Goal: Task Accomplishment & Management: Complete application form

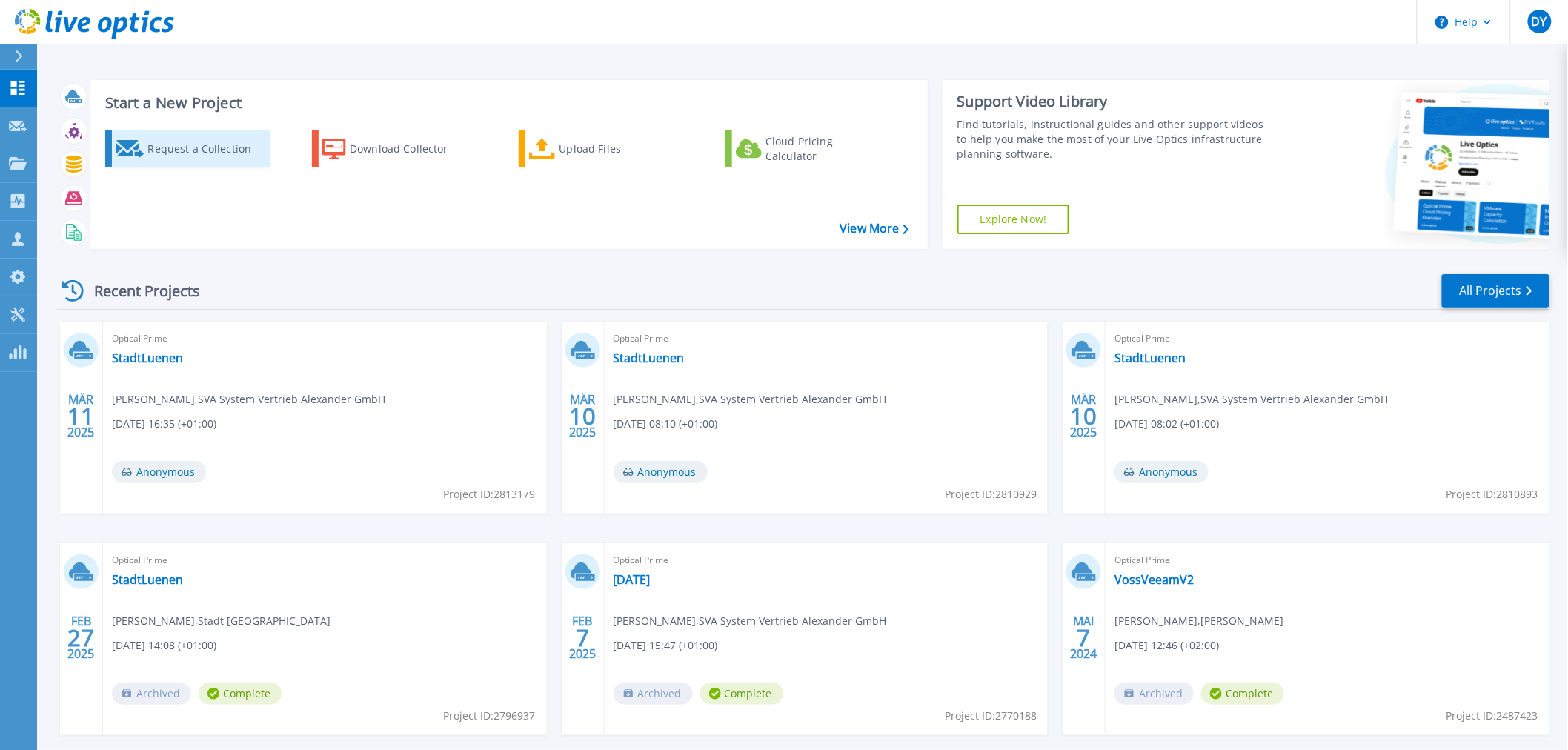
click at [189, 148] on div "Request a Collection" at bounding box center [206, 149] width 118 height 30
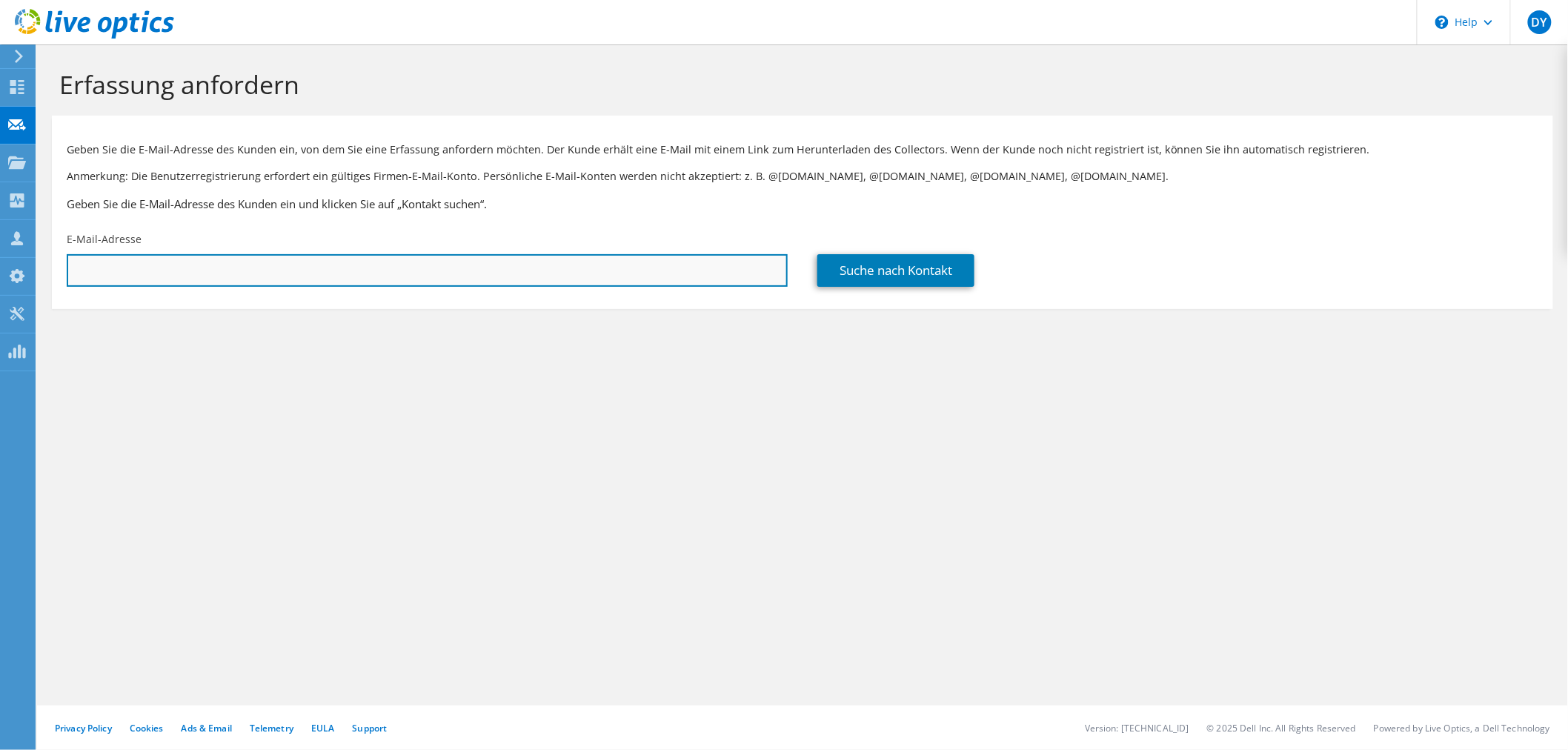
click at [140, 275] on input "text" at bounding box center [427, 271] width 721 height 33
click at [140, 278] on input "text" at bounding box center [427, 271] width 721 height 33
click at [191, 270] on input "text" at bounding box center [427, 271] width 721 height 33
paste input "martin.kramb@media-broadcast.com"
type input "martin.kramb@media-broadcast.com"
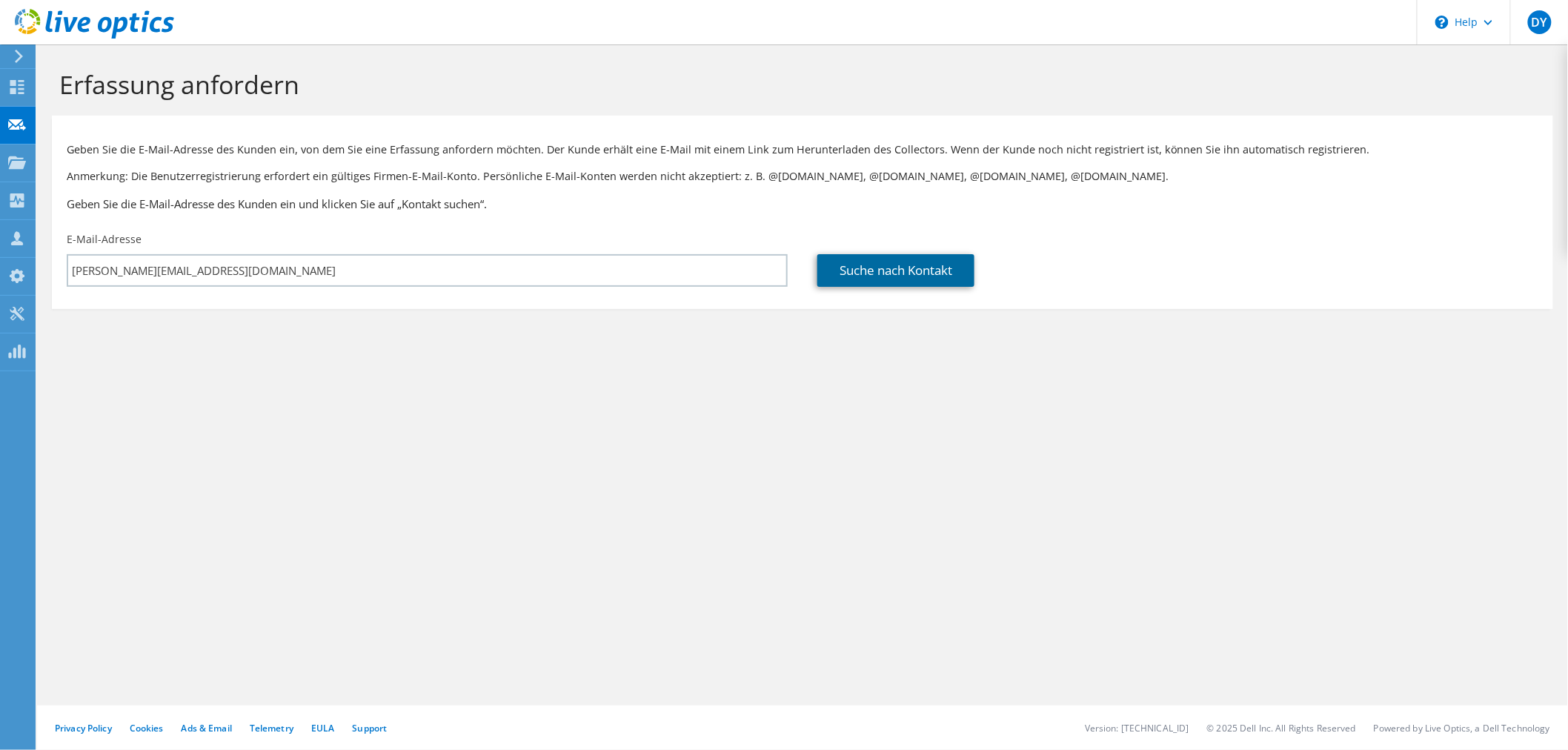
click at [929, 282] on link "Suche nach Kontakt" at bounding box center [896, 271] width 157 height 33
type input "1003677731"
type input "Martin"
type input "Kramb"
type input "Deutschland"
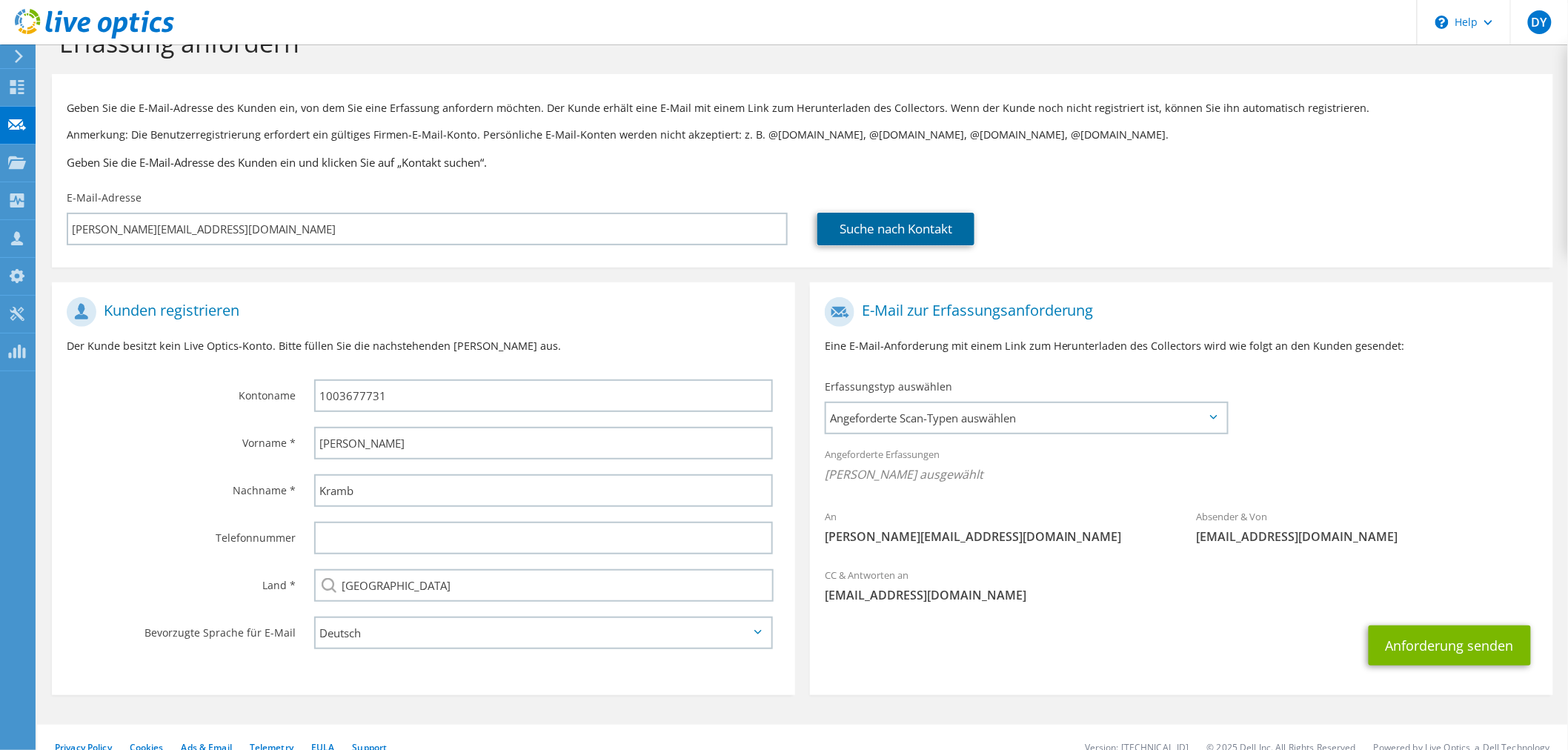
scroll to position [62, 0]
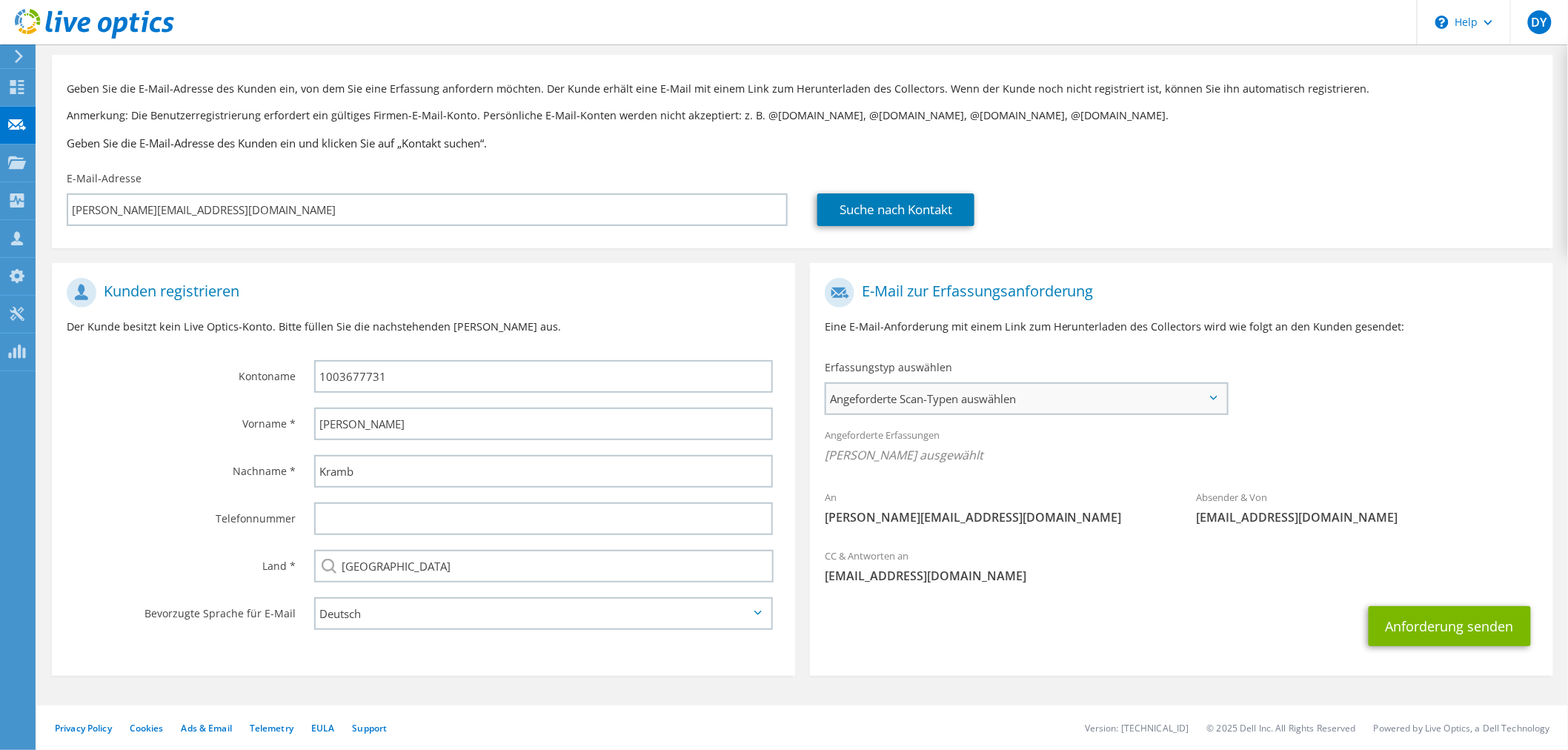
click at [905, 398] on span "Angeforderte Scan-Typen auswählen" at bounding box center [1026, 399] width 400 height 30
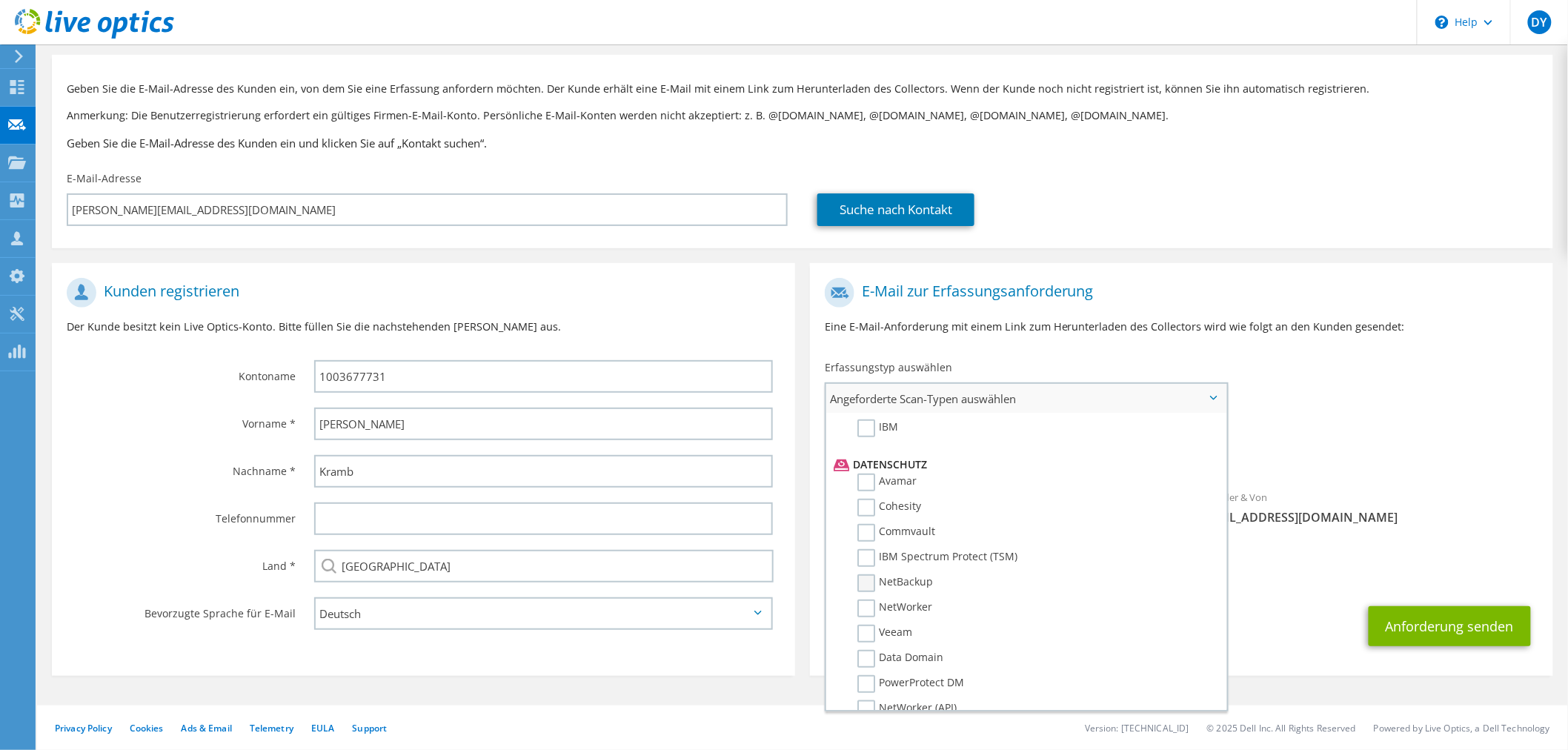
scroll to position [576, 0]
click at [902, 551] on label "Commvault" at bounding box center [896, 559] width 78 height 18
click at [0, 0] on input "Commvault" at bounding box center [0, 0] width 0 height 0
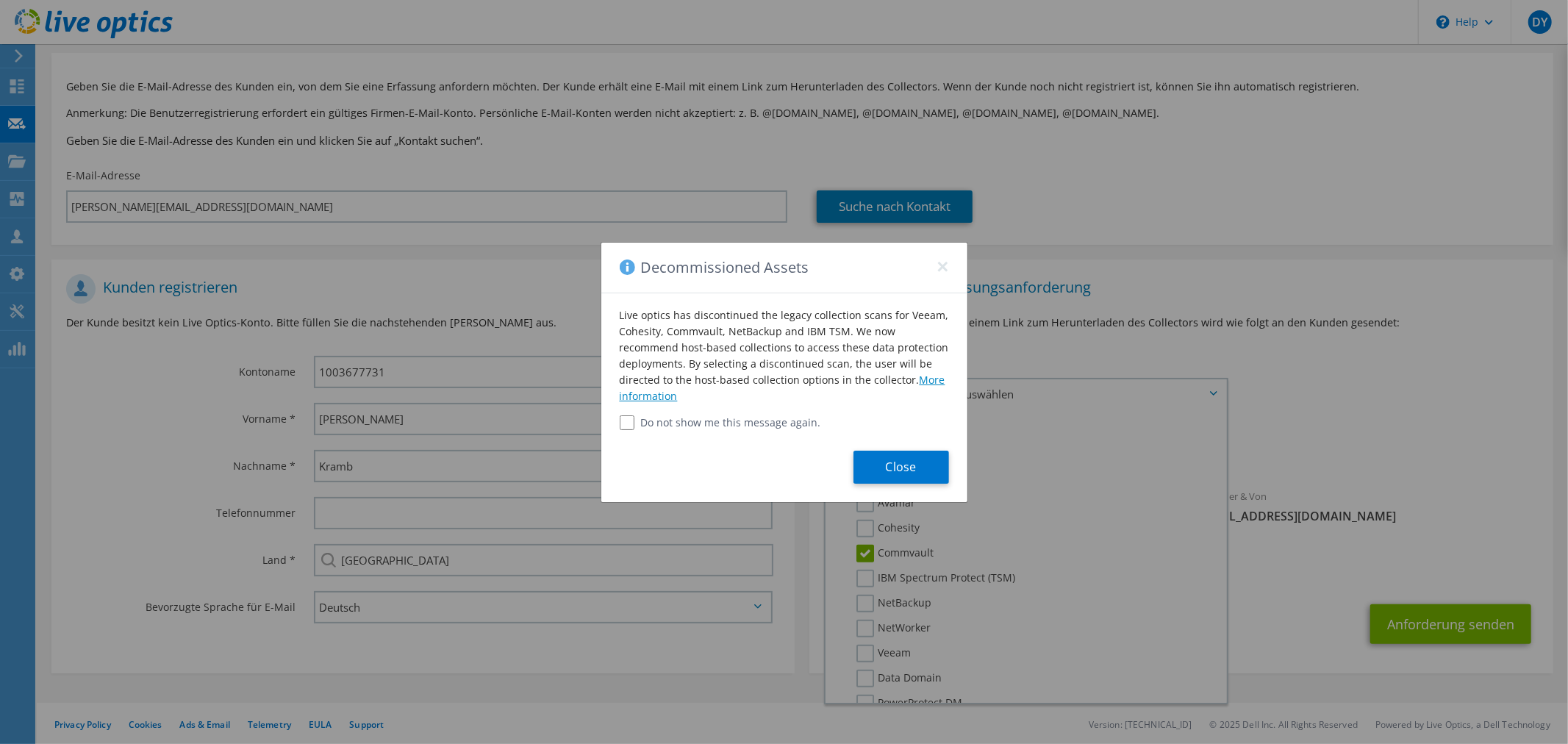
click at [645, 397] on link "More information" at bounding box center [782, 388] width 325 height 30
click at [886, 469] on button "Close" at bounding box center [901, 467] width 96 height 33
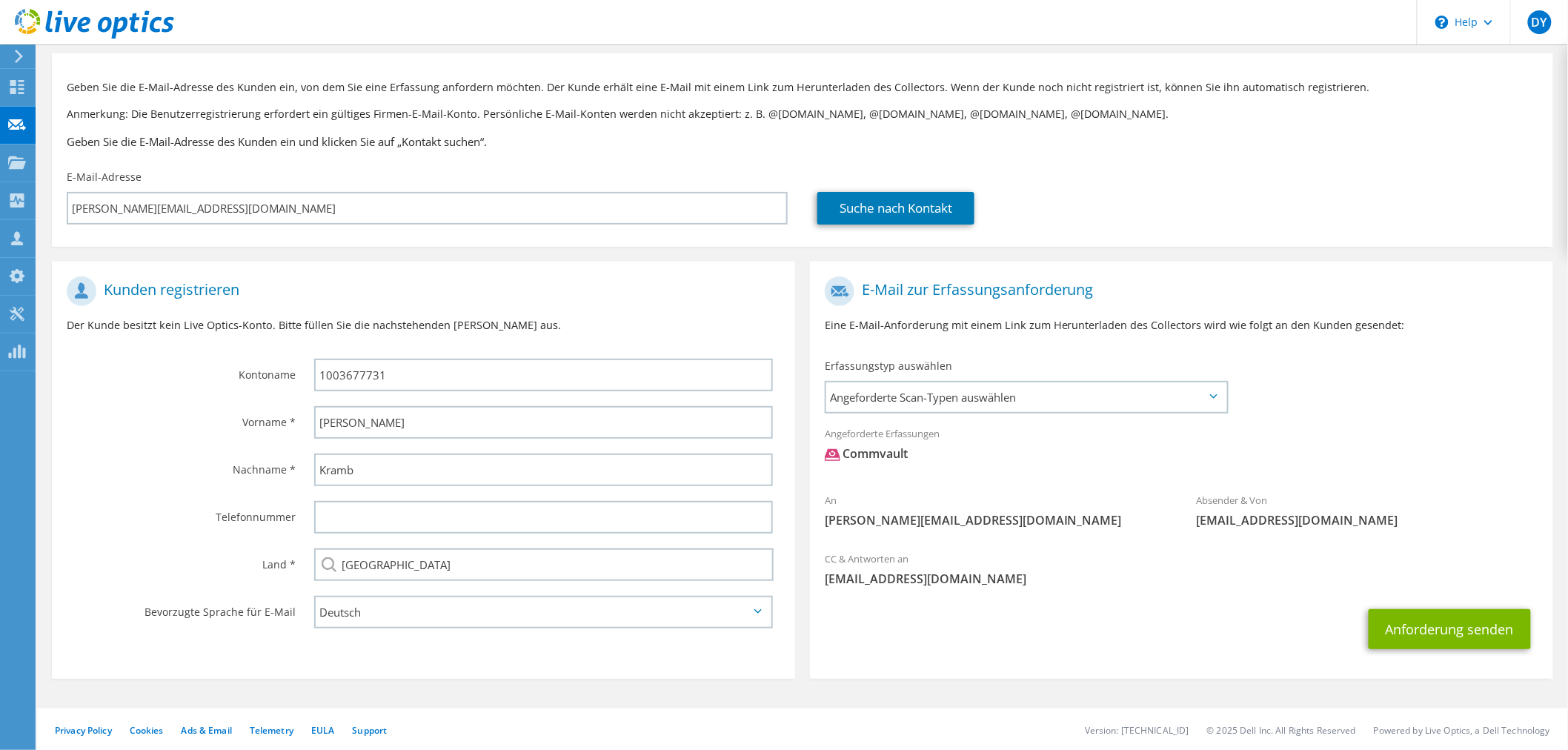
drag, startPoint x: 883, startPoint y: 457, endPoint x: 842, endPoint y: 457, distance: 41.0
click at [842, 457] on div "Commvault" at bounding box center [866, 454] width 83 height 17
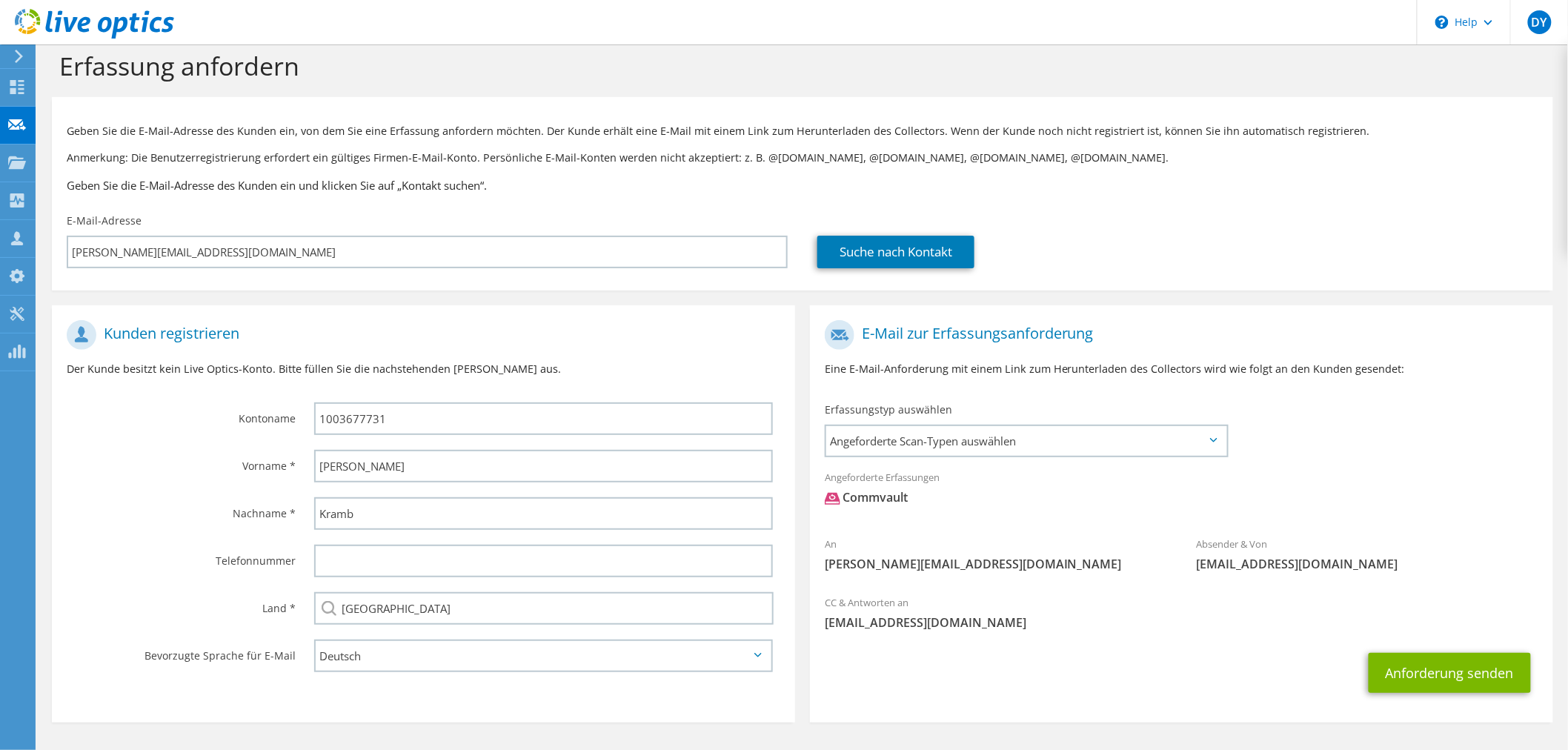
scroll to position [0, 0]
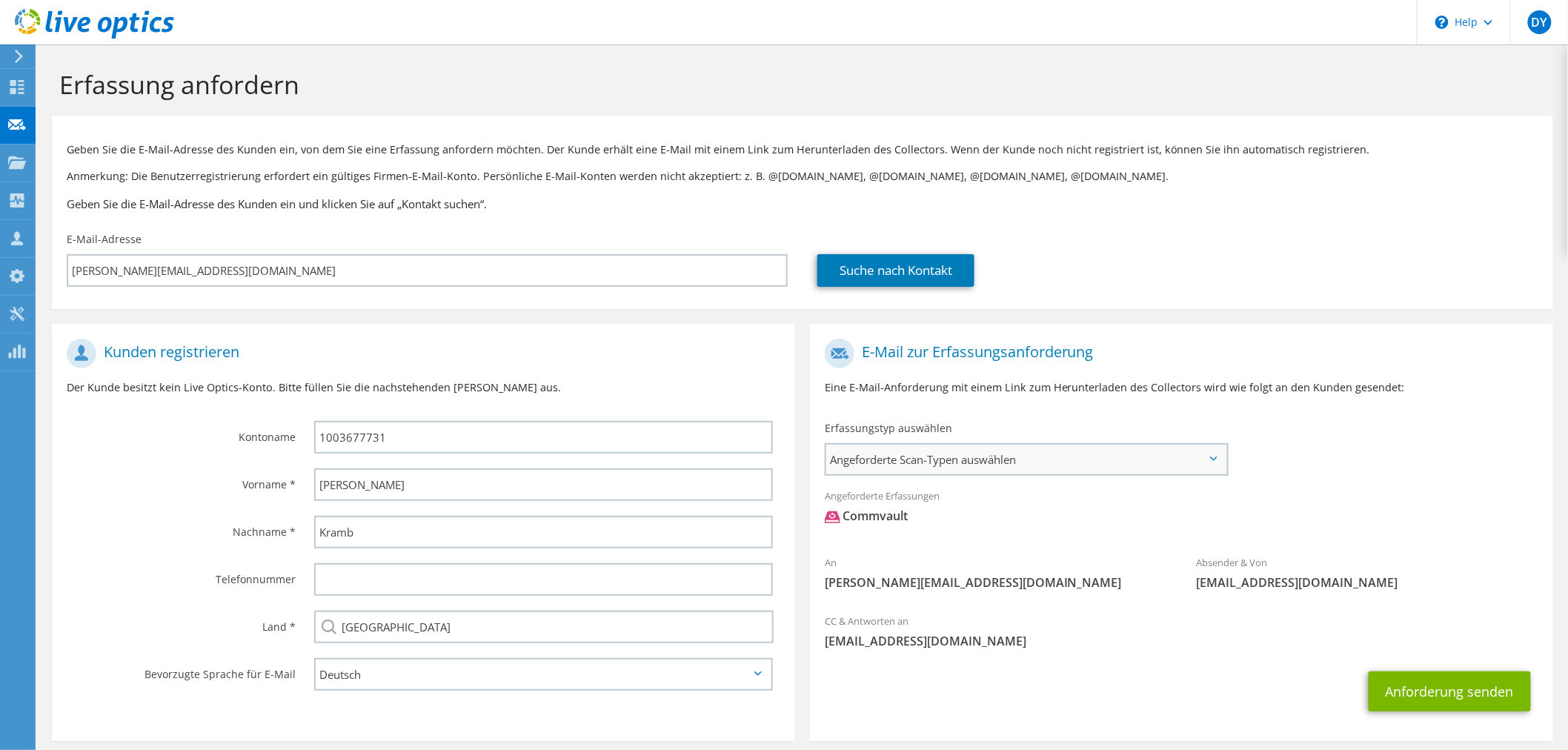
click at [942, 464] on span "Angeforderte Scan-Typen auswählen" at bounding box center [1026, 460] width 400 height 30
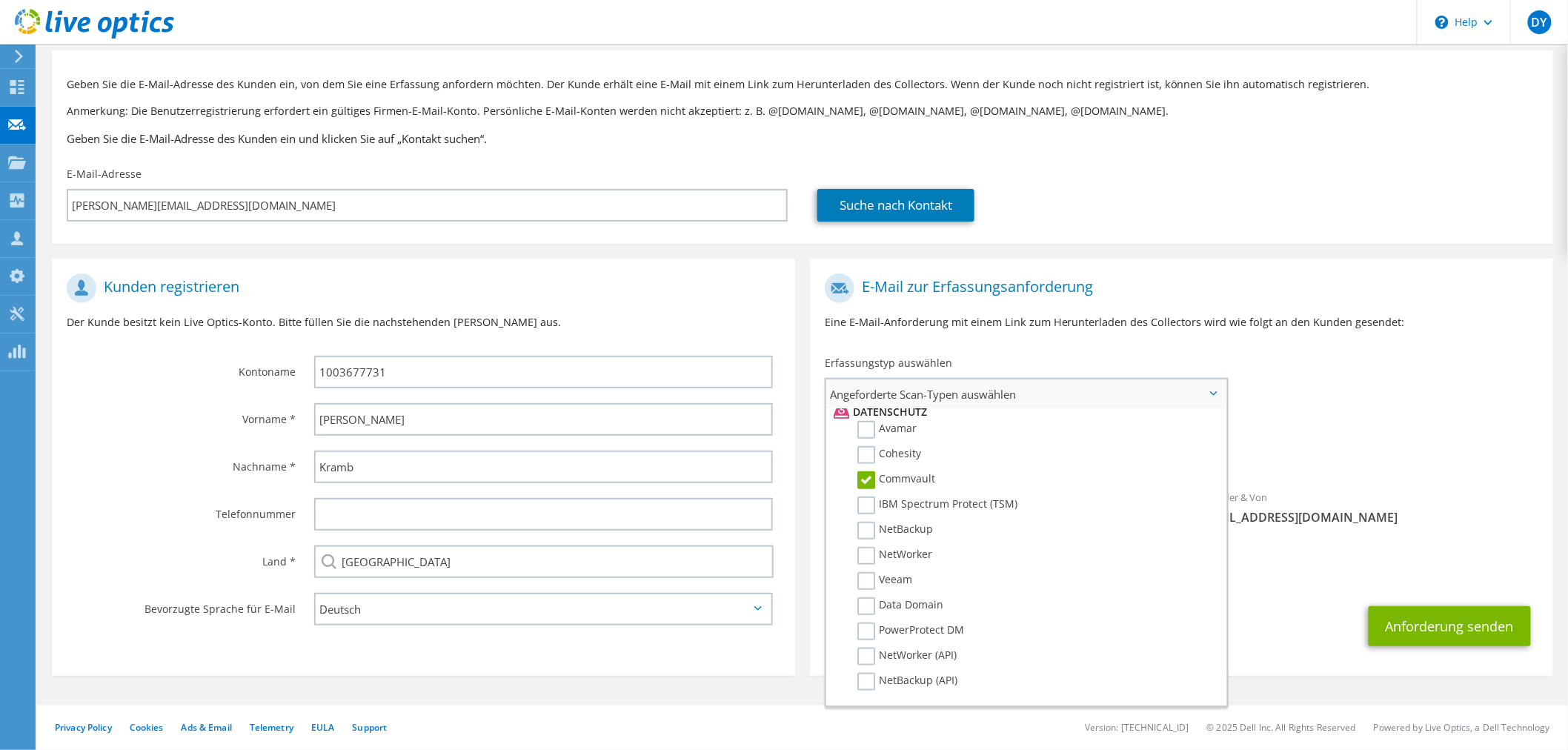
scroll to position [660, 0]
click at [1329, 366] on div "An martin.kramb@media-broadcast.com Absender & Von liveoptics@liveoptics.com" at bounding box center [1181, 402] width 743 height 274
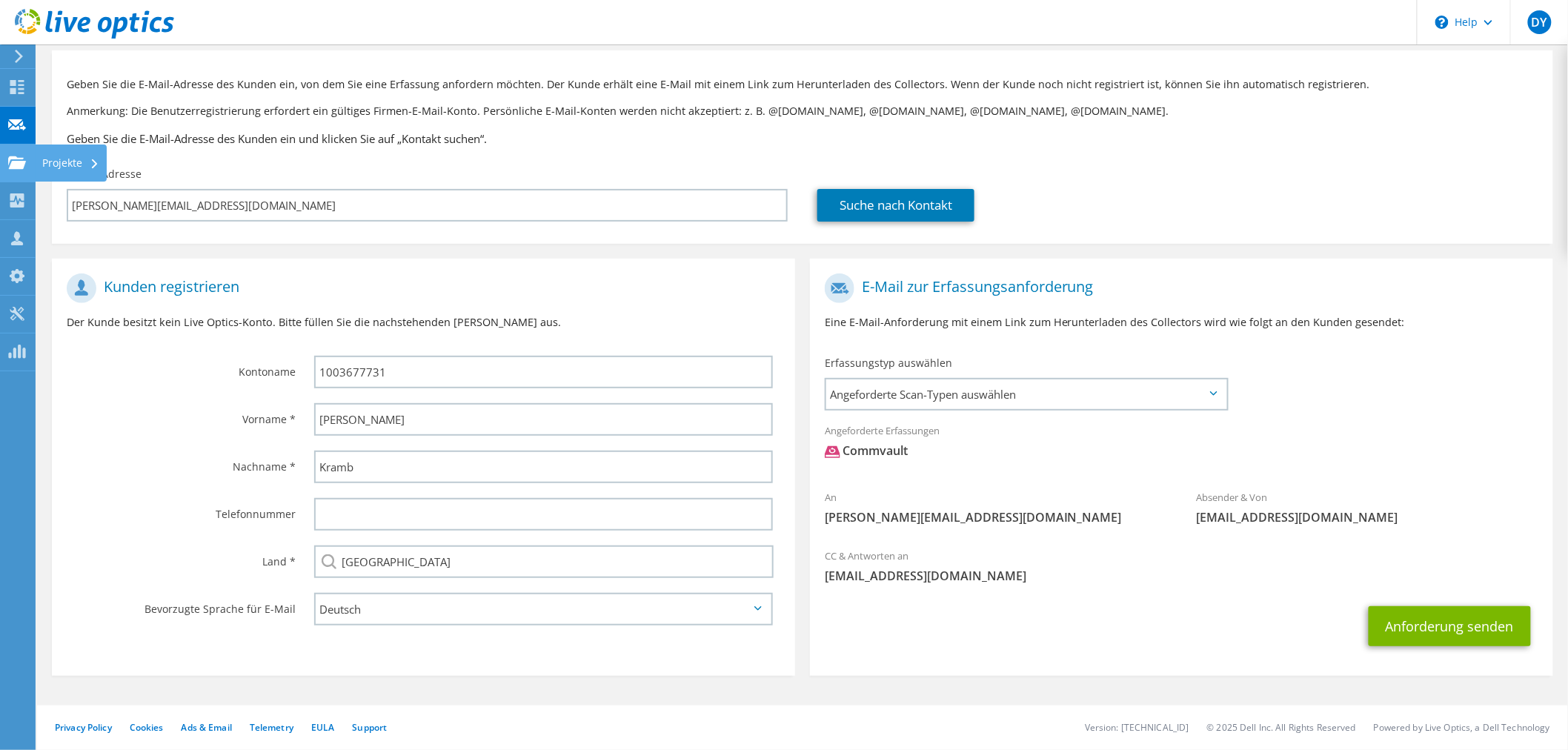
click at [16, 162] on use at bounding box center [16, 162] width 18 height 13
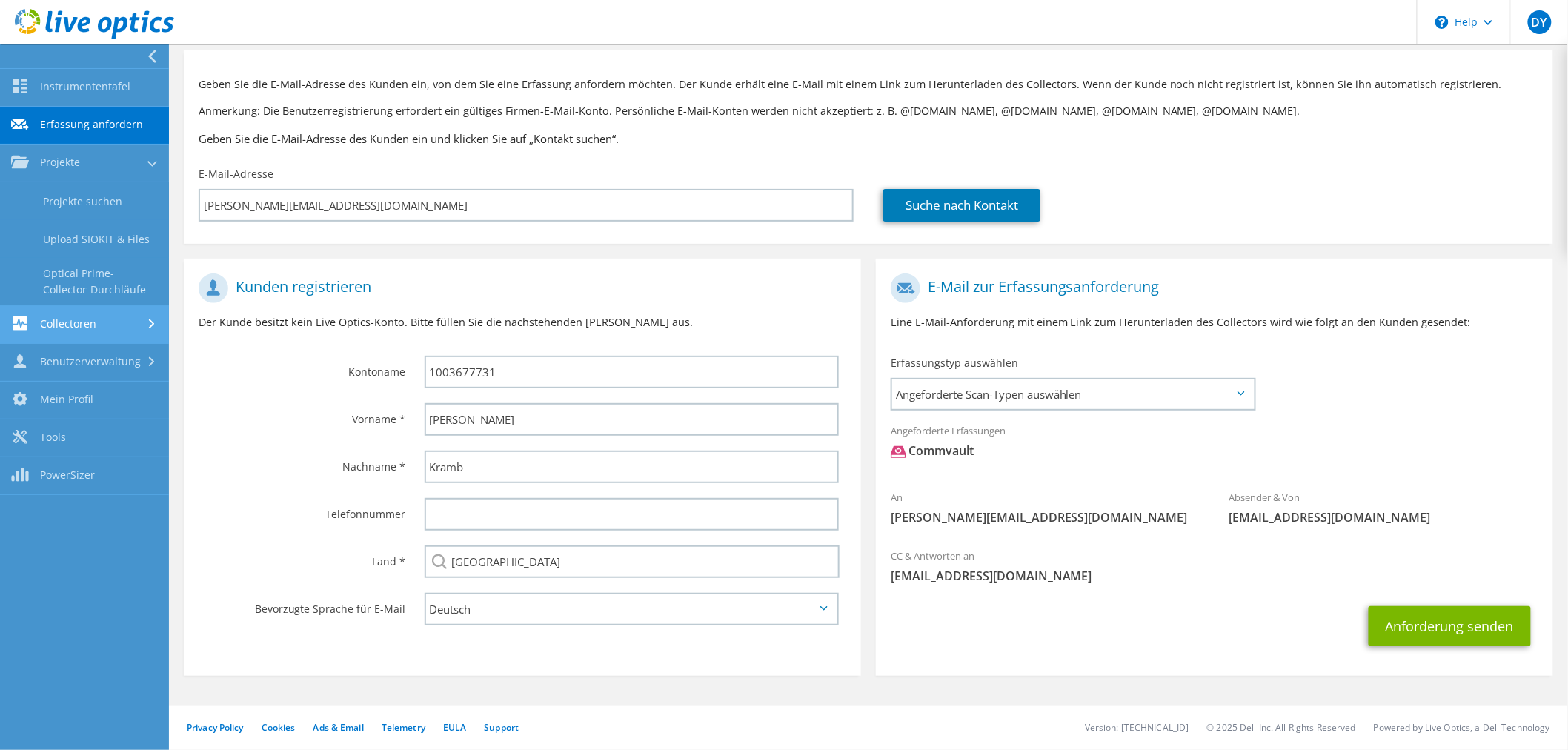
click at [117, 336] on link "Collectoren" at bounding box center [84, 325] width 169 height 38
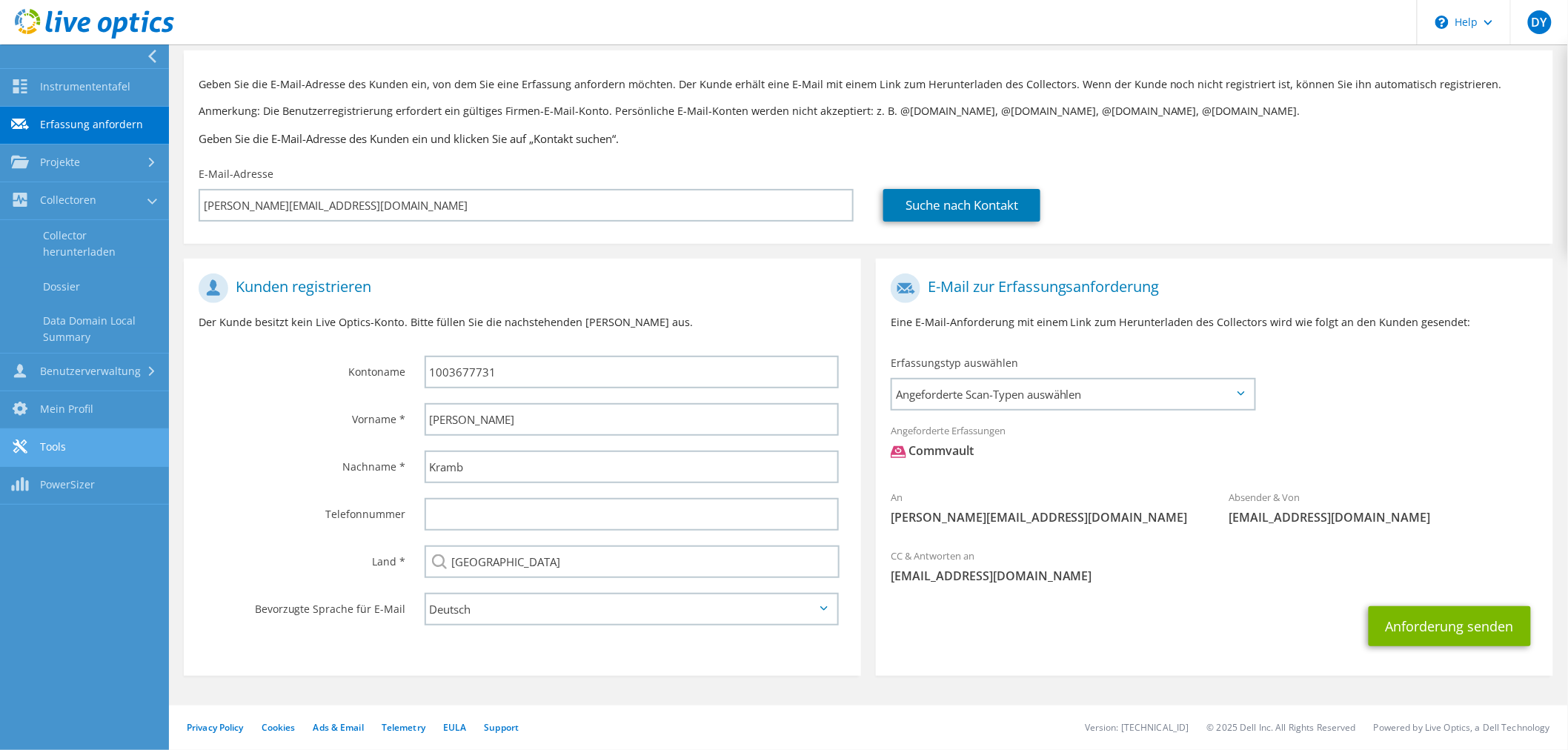
click at [126, 456] on link "Tools" at bounding box center [84, 448] width 169 height 38
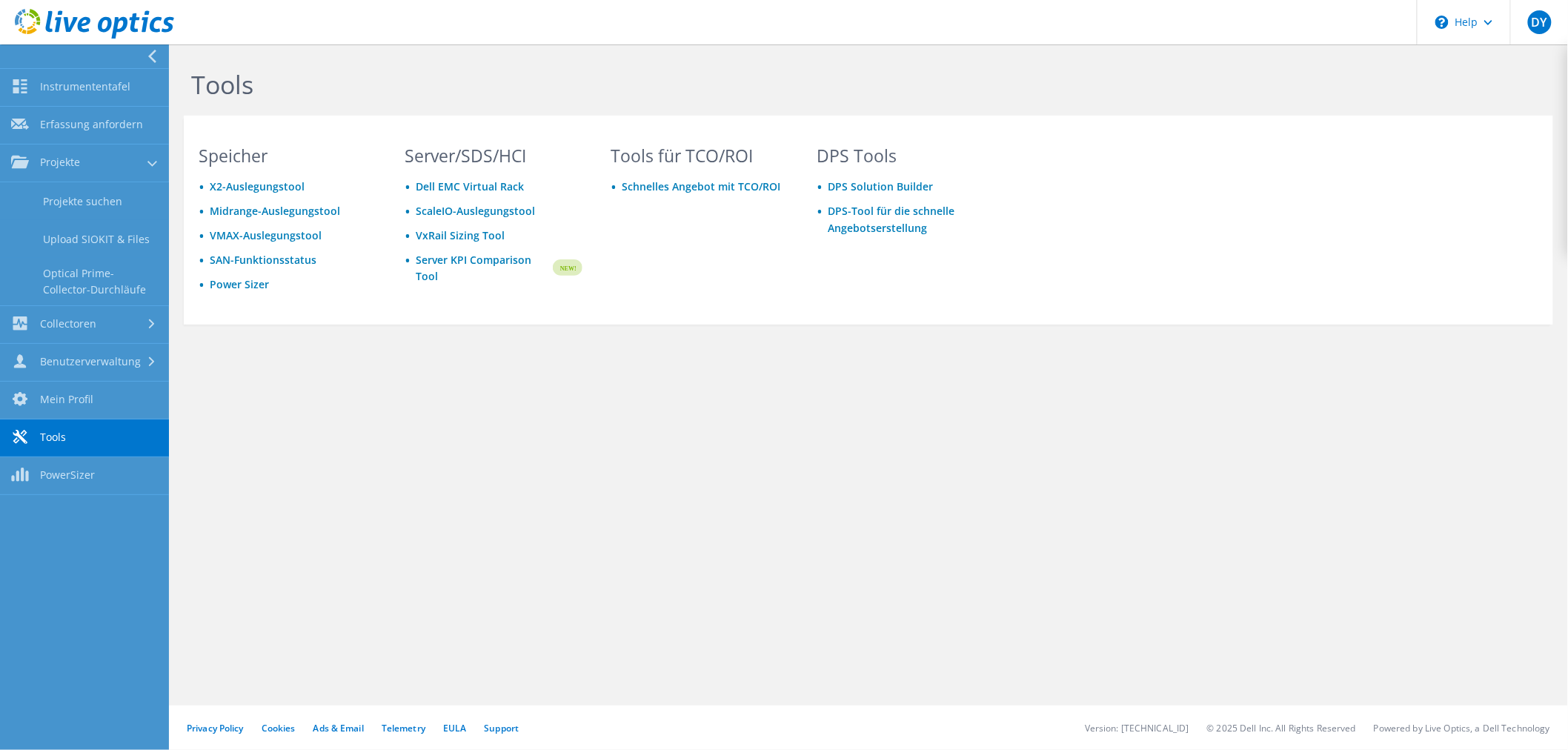
click at [492, 600] on div "Tools Speicher X2-Auslegungstool Midrange-Auslegungstool VMAX-Auslegungstool SA…" at bounding box center [868, 397] width 1399 height 705
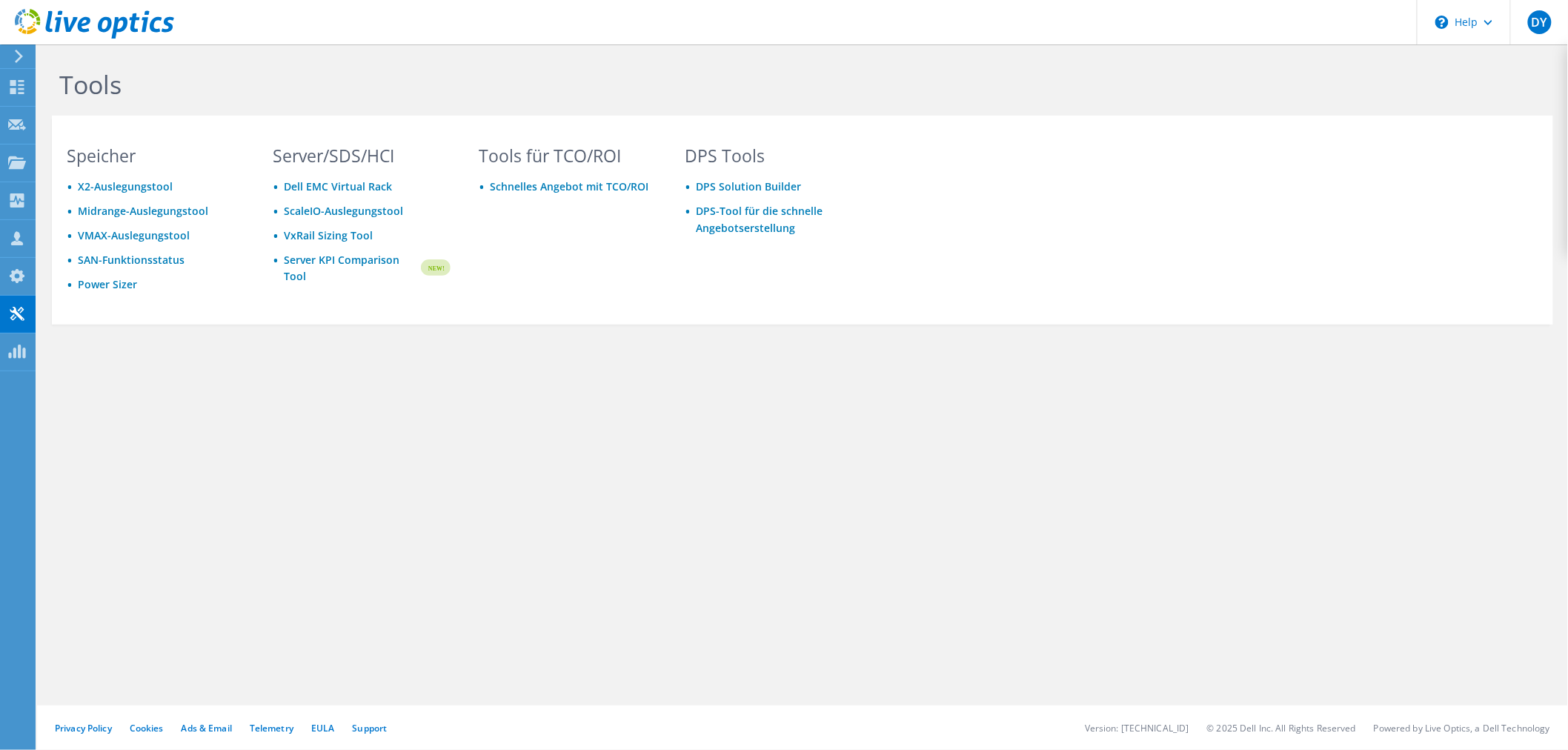
click at [16, 58] on icon at bounding box center [19, 56] width 11 height 13
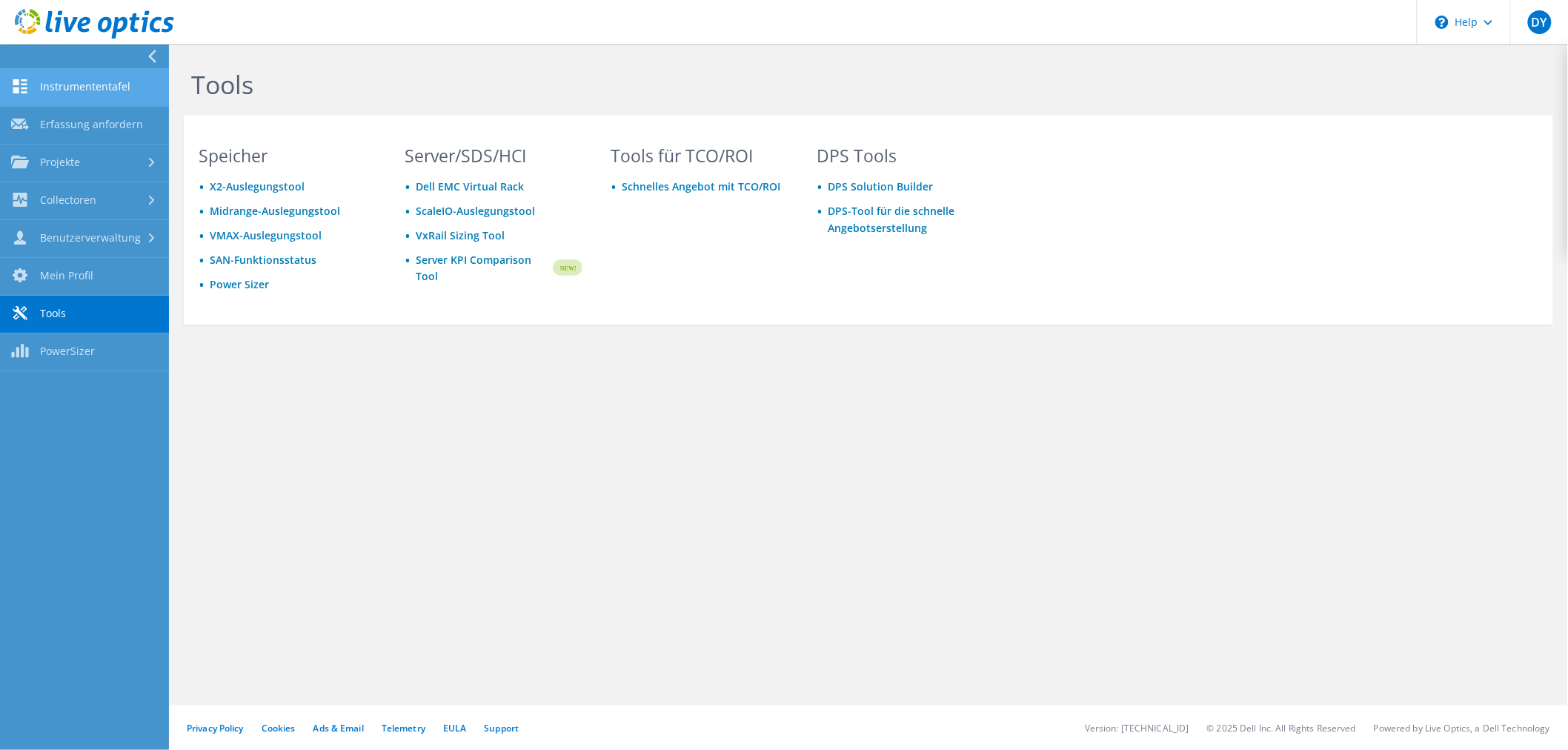
click at [115, 78] on link "Instrumententafel" at bounding box center [84, 88] width 169 height 38
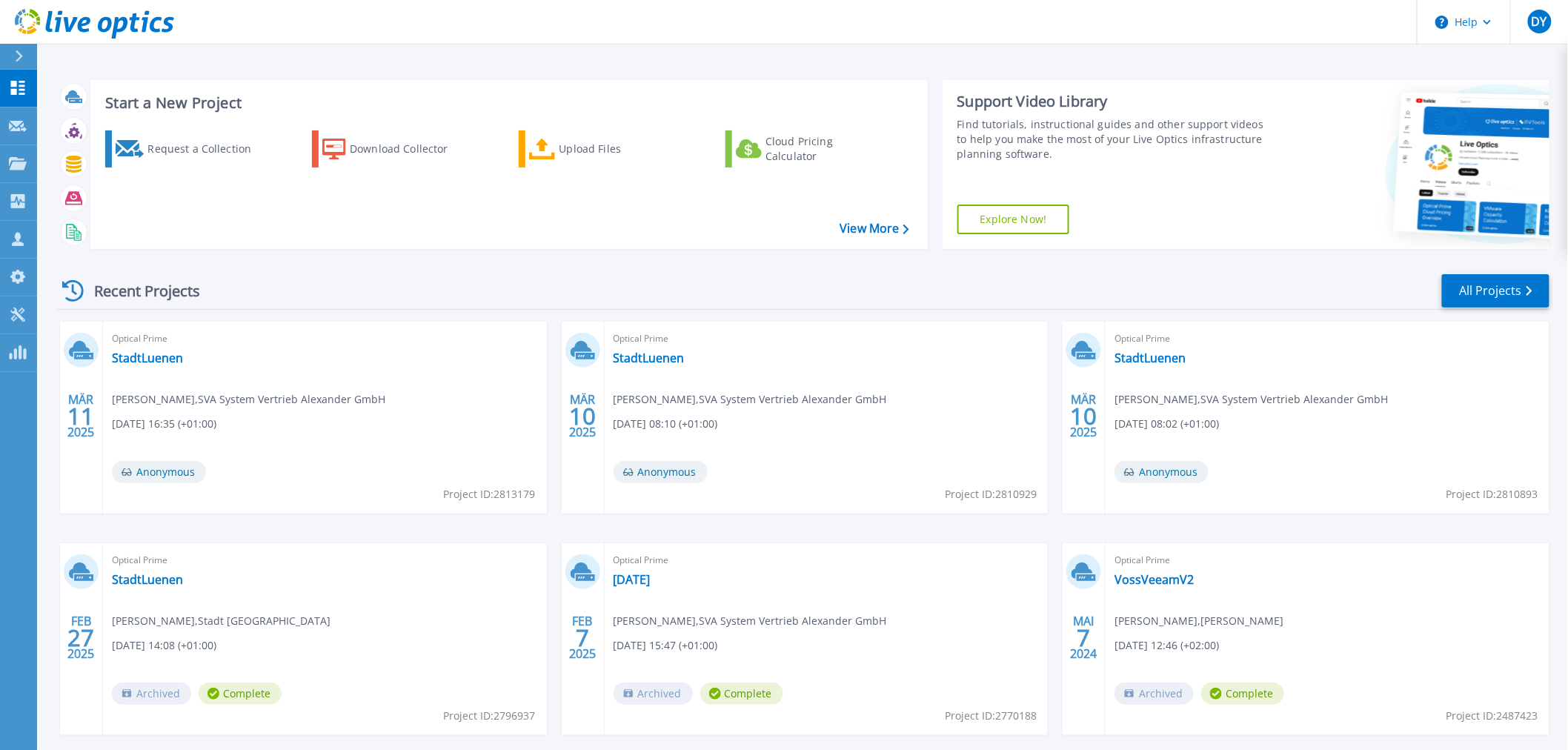
click at [1479, 188] on icon at bounding box center [1504, 166] width 224 height 150
click at [1489, 27] on button "Help" at bounding box center [1464, 22] width 93 height 45
click at [1457, 71] on link "Explore Helpful Articles" at bounding box center [1501, 64] width 166 height 36
